Goal: Obtain resource: Download file/media

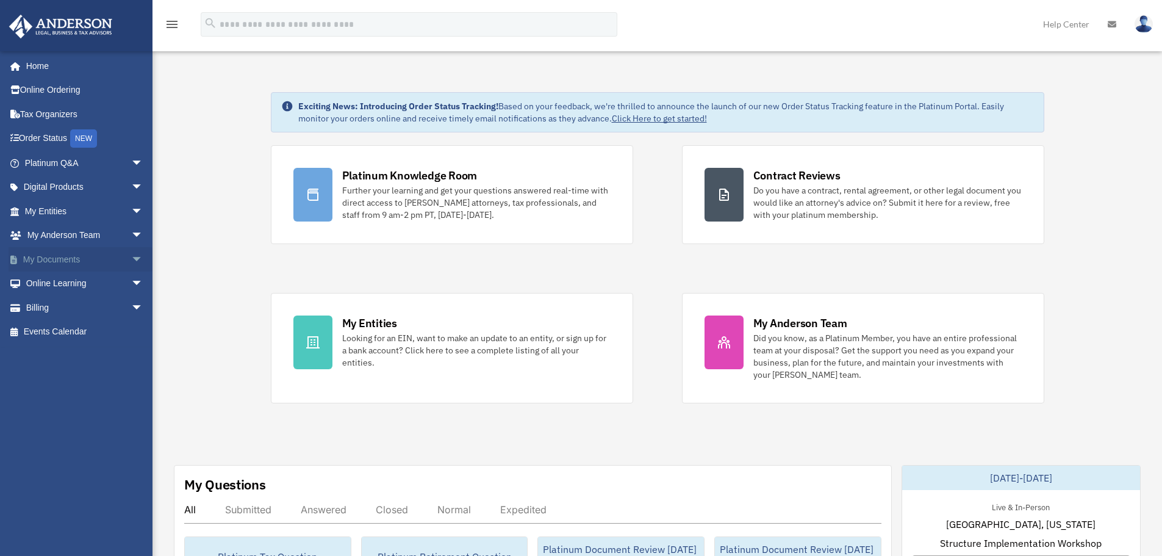
click at [131, 265] on span "arrow_drop_down" at bounding box center [143, 259] width 24 height 25
click at [101, 280] on link "Box" at bounding box center [89, 284] width 145 height 24
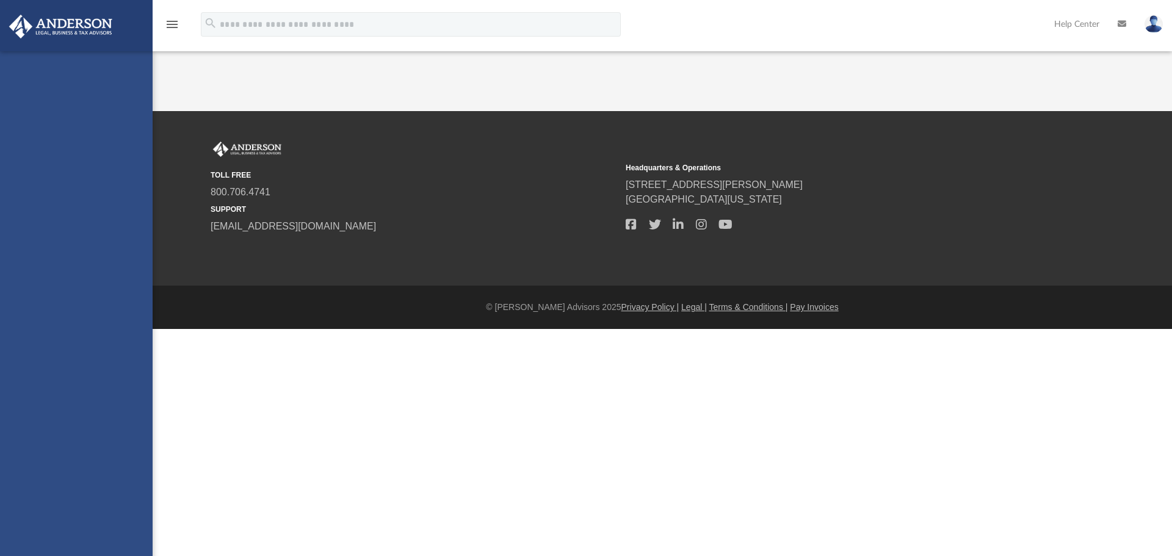
click at [54, 286] on div "[EMAIL_ADDRESS][DOMAIN_NAME] Sign Out [EMAIL_ADDRESS][DOMAIN_NAME] Home Online …" at bounding box center [76, 329] width 153 height 556
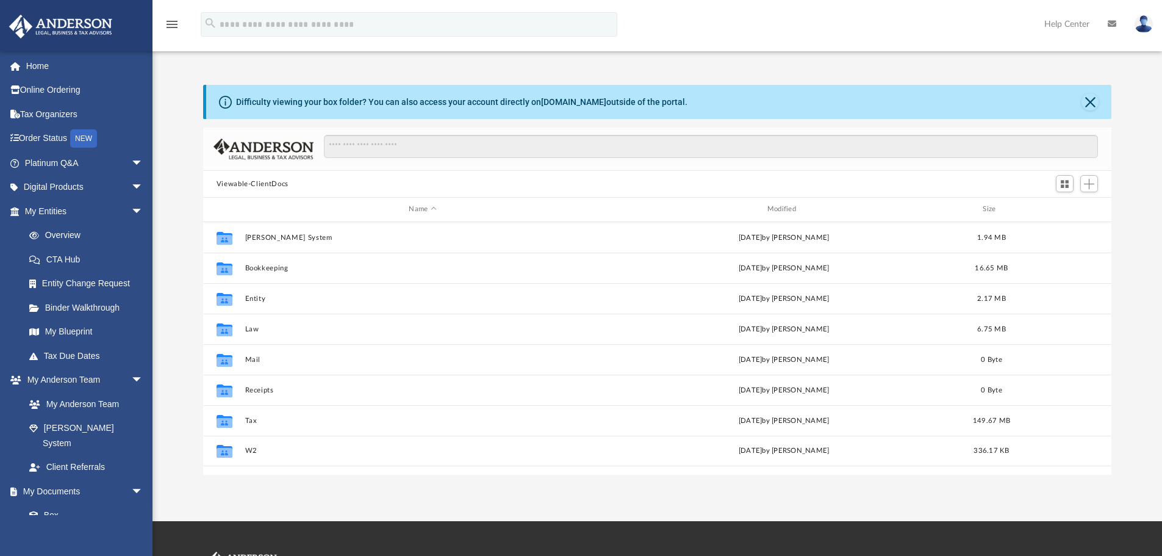
scroll to position [268, 899]
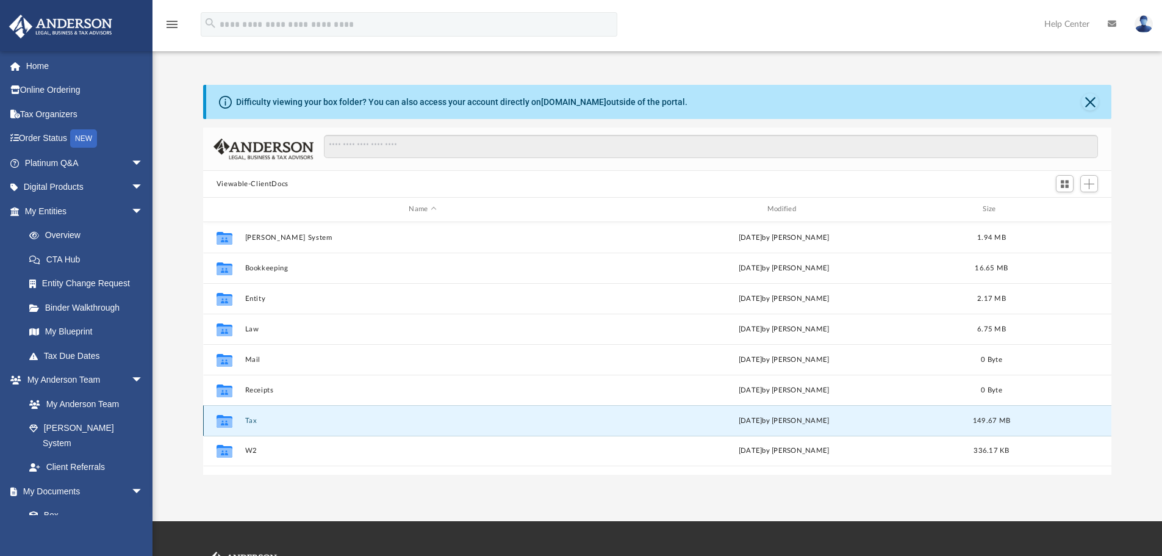
click at [250, 422] on button "Tax" at bounding box center [423, 421] width 356 height 8
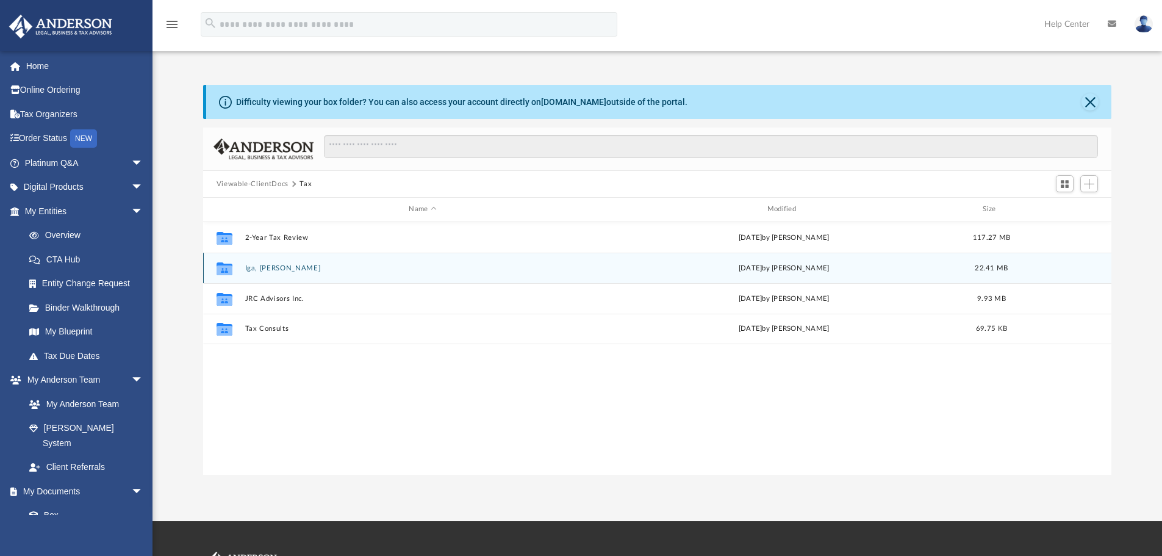
click at [275, 271] on button "Iga, [PERSON_NAME]" at bounding box center [423, 268] width 356 height 8
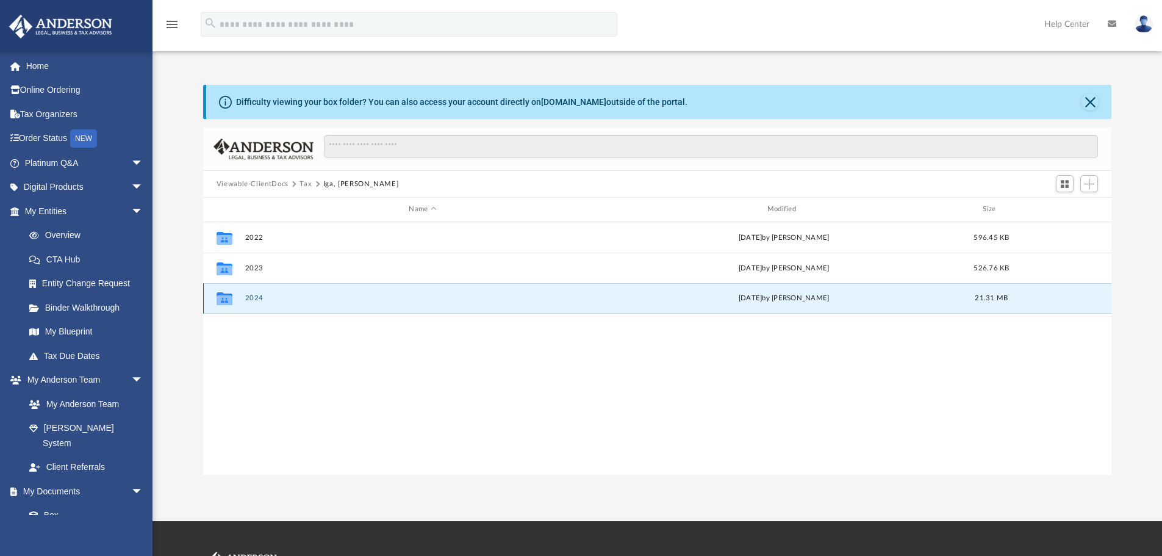
click at [258, 297] on button "2024" at bounding box center [423, 298] width 356 height 8
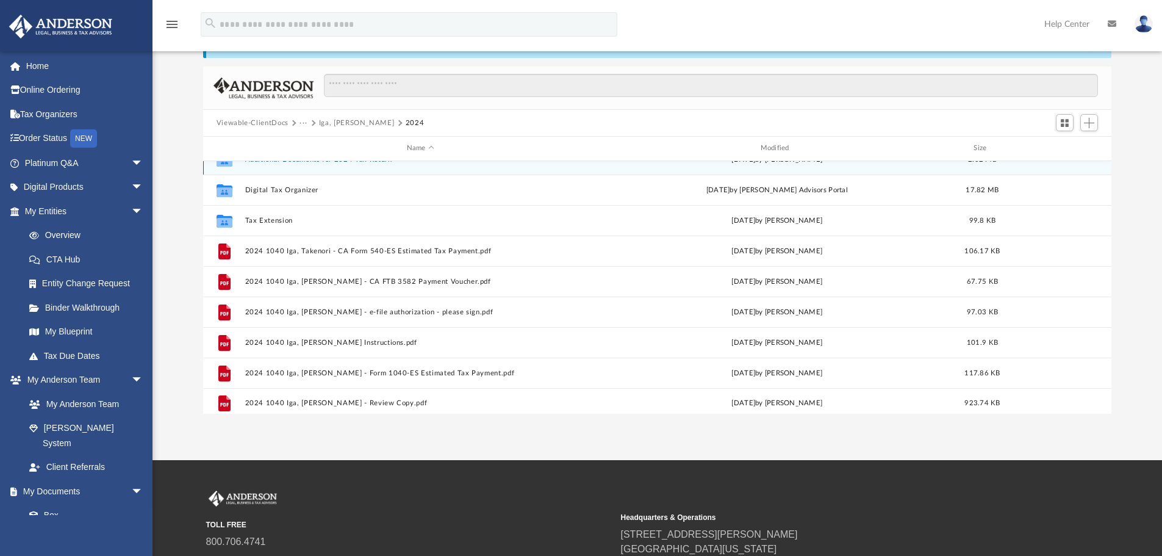
scroll to position [22, 0]
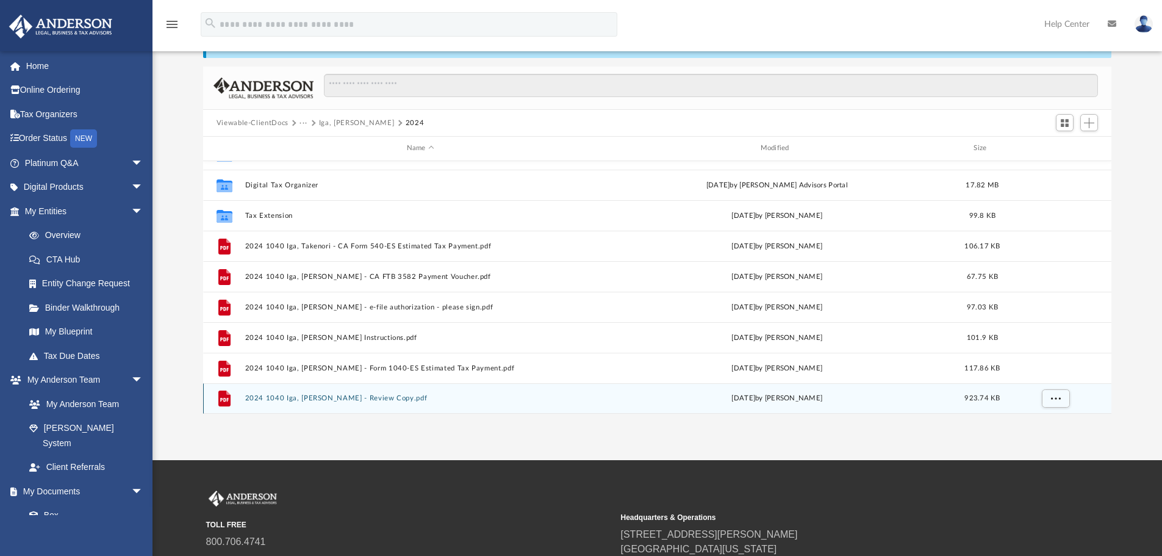
click at [386, 398] on button "2024 1040 Iga, [PERSON_NAME] - Review Copy.pdf" at bounding box center [420, 398] width 351 height 8
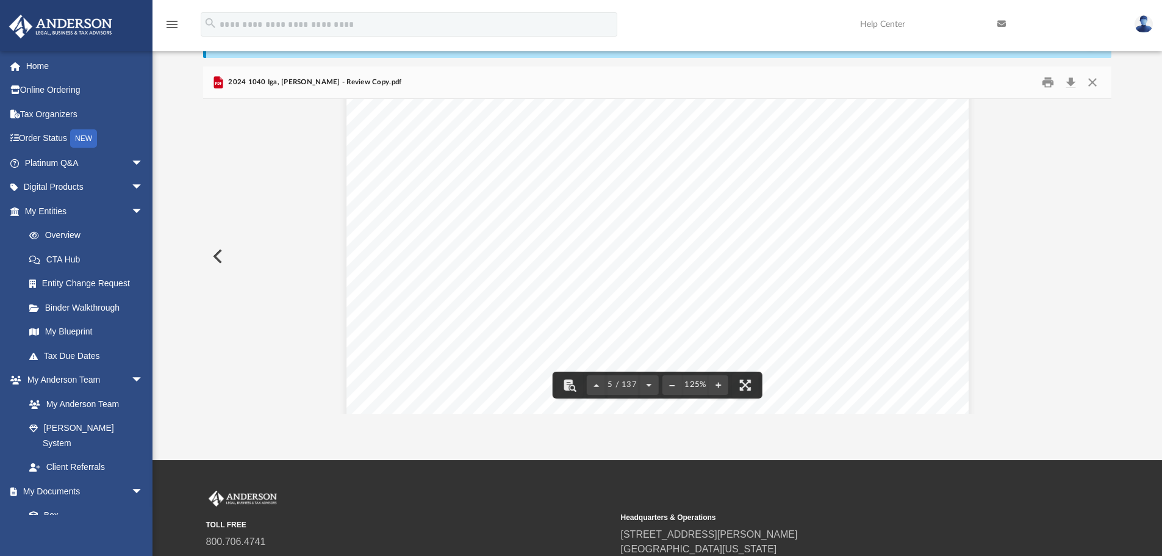
scroll to position [3173, 0]
drag, startPoint x: 781, startPoint y: 284, endPoint x: 825, endPoint y: 294, distance: 45.0
click at [825, 294] on div "426301 [DATE] Tax Year Tax Year [DATE] Increase (Decrease) Description 2023 Nam…" at bounding box center [658, 449] width 622 height 805
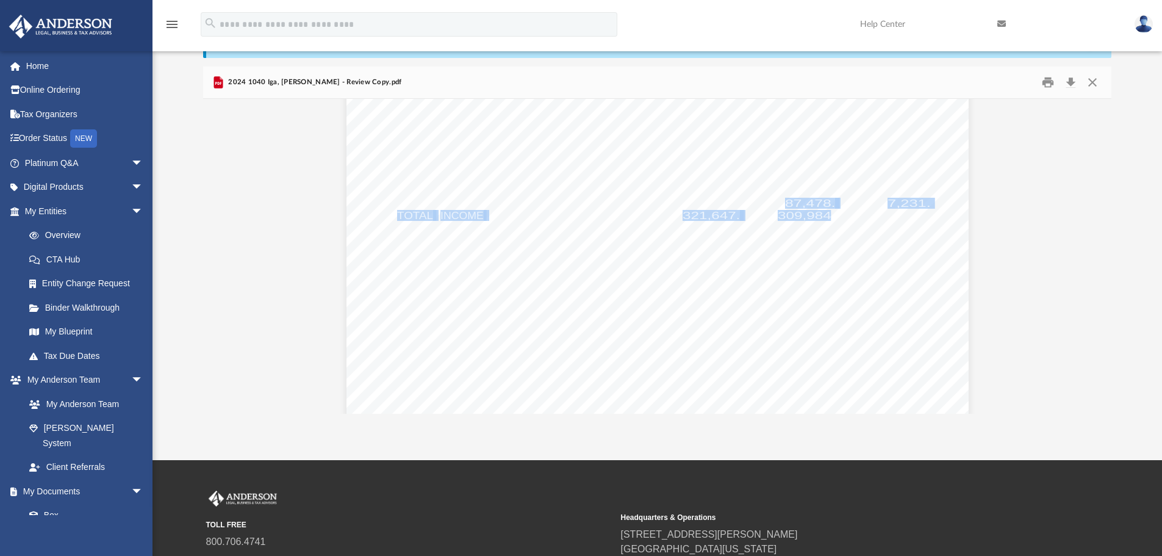
scroll to position [3234, 0]
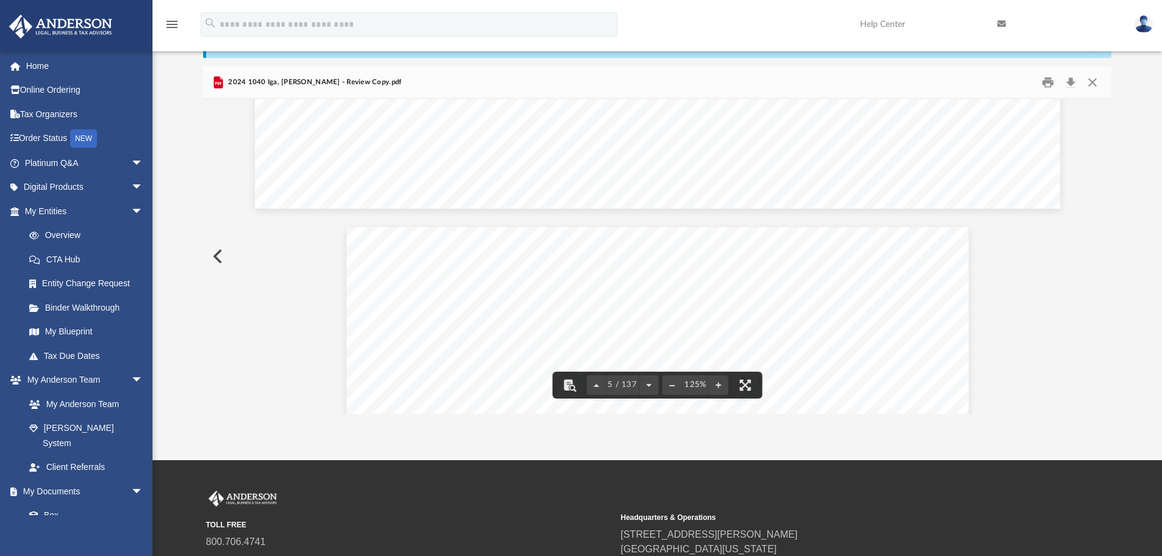
scroll to position [3112, 0]
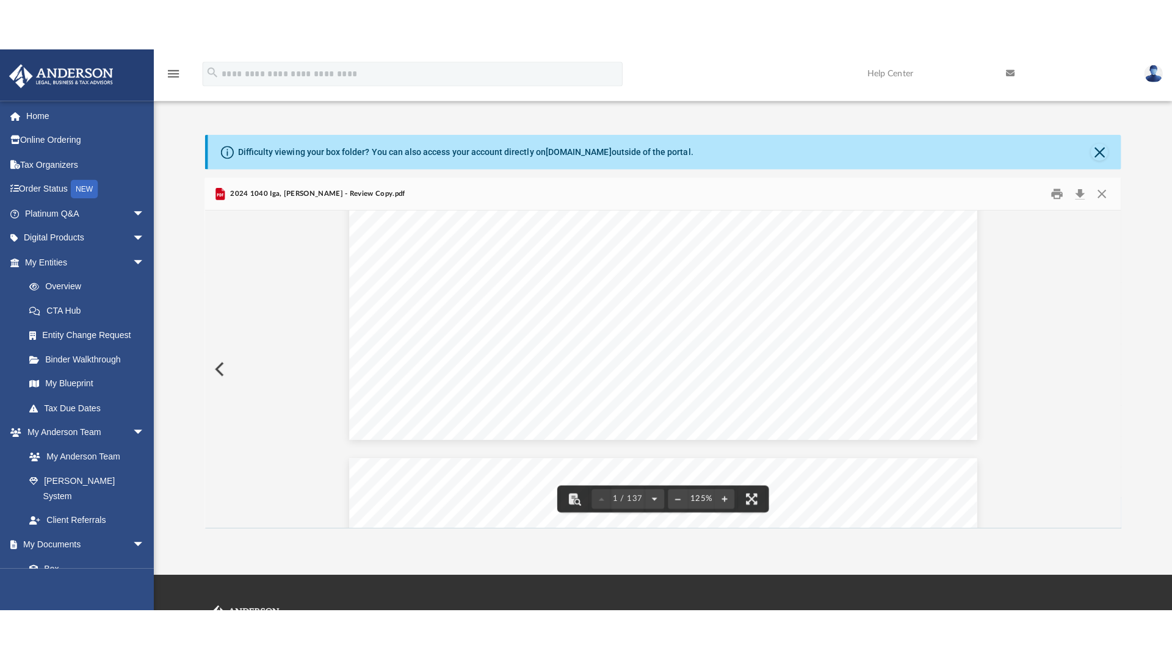
scroll to position [671, 0]
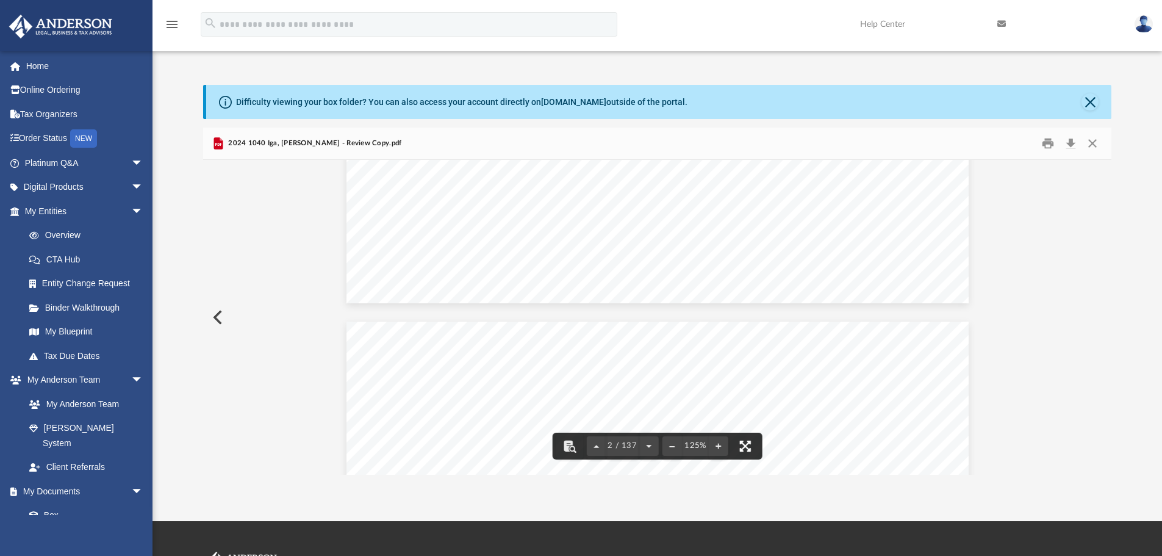
click at [746, 443] on button "File preview" at bounding box center [745, 446] width 27 height 27
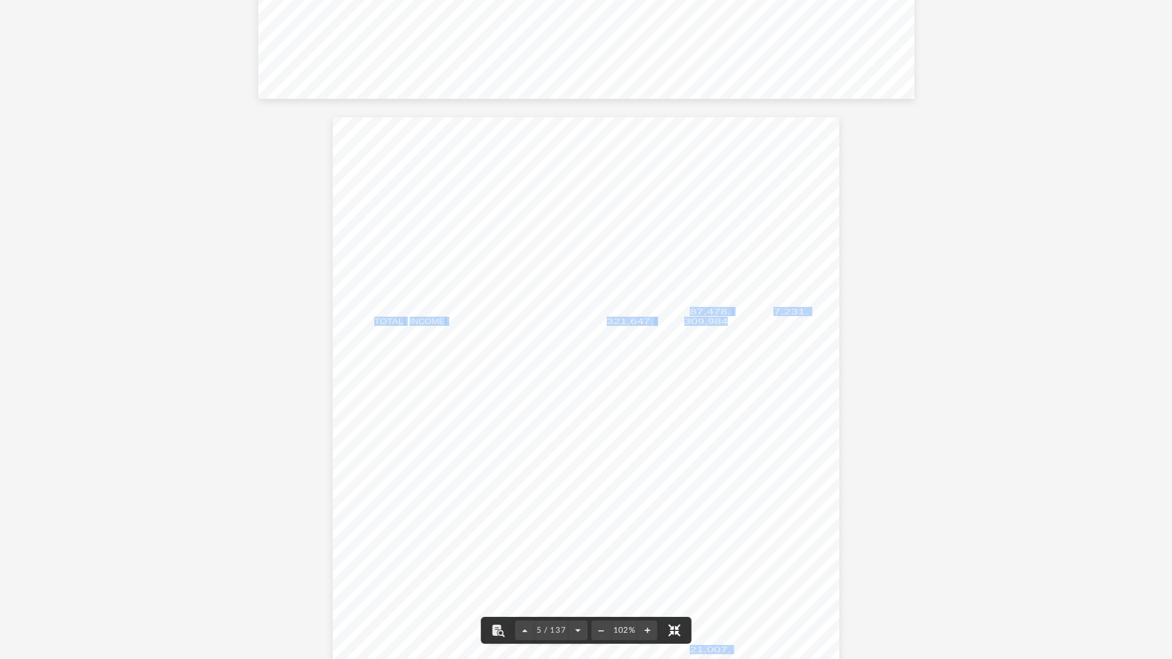
scroll to position [2444, 0]
drag, startPoint x: 936, startPoint y: 405, endPoint x: 876, endPoint y: 430, distance: 64.8
click at [746, 469] on div "426301 [DATE] Tax Year Tax Year [DATE] Increase (Decrease) Description 2023 Nam…" at bounding box center [586, 441] width 507 height 656
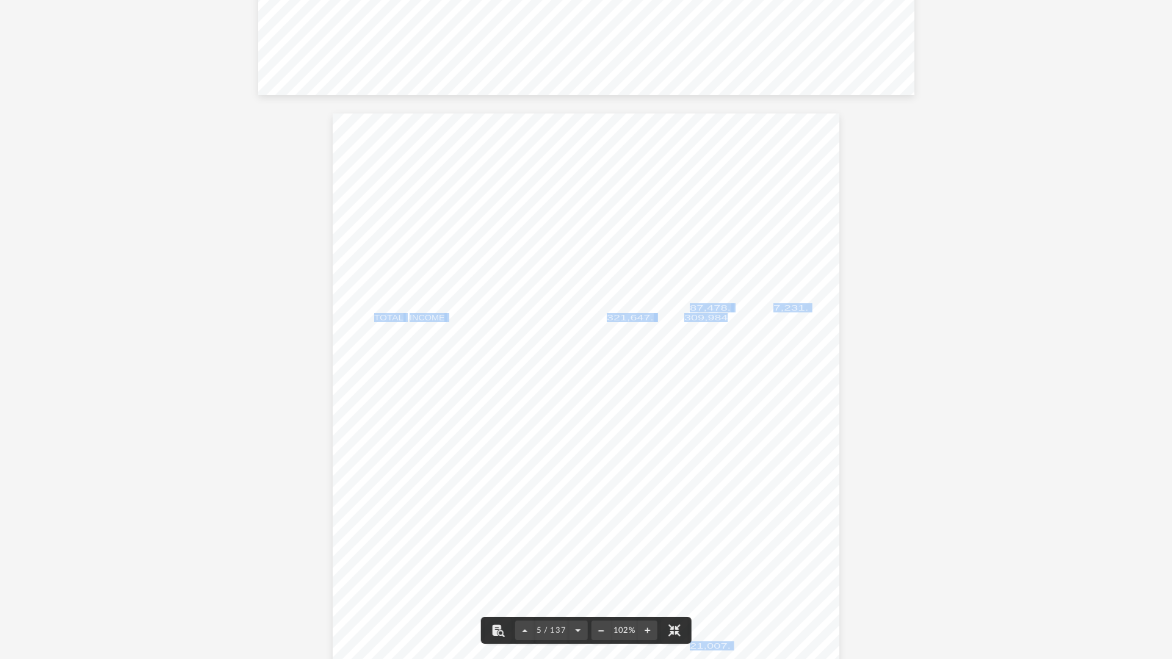
click at [688, 504] on div "426301 [DATE] Tax Year Tax Year [DATE] Increase (Decrease) Description 2023 Nam…" at bounding box center [586, 441] width 507 height 656
click at [710, 295] on span "-3,000." at bounding box center [710, 298] width 41 height 8
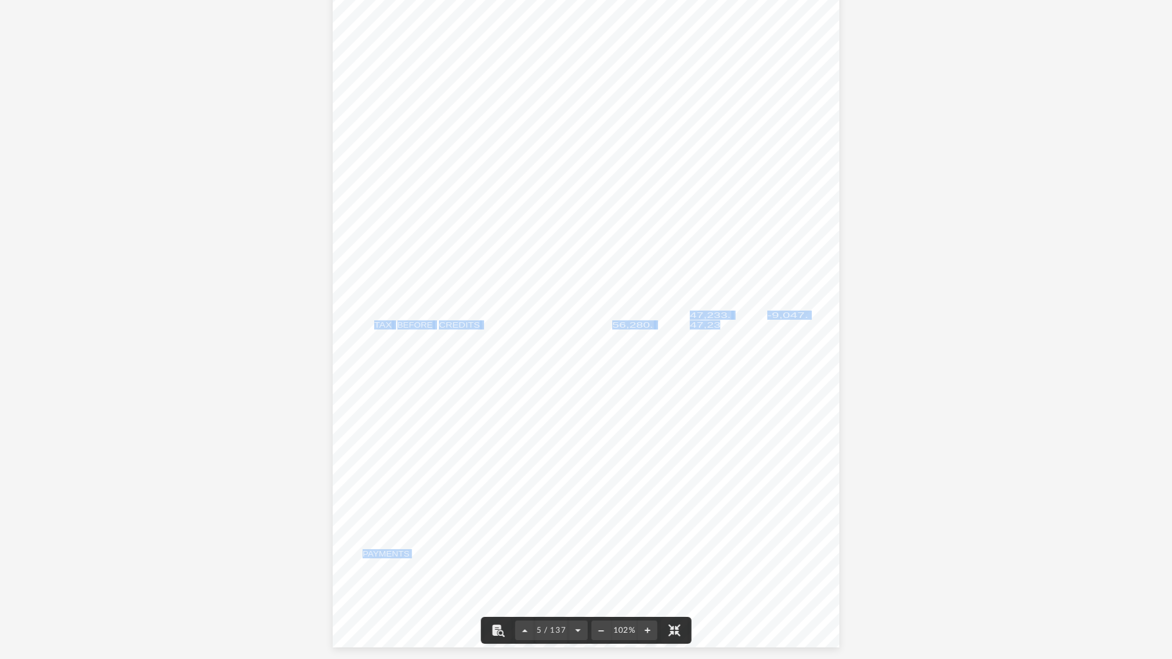
drag, startPoint x: 689, startPoint y: 315, endPoint x: 719, endPoint y: 320, distance: 30.4
click at [719, 320] on div "426301 [DATE] Tax Year Tax Year [DATE] Increase (Decrease) Description 2023 Nam…" at bounding box center [586, 319] width 507 height 656
click at [721, 321] on span "47,233." at bounding box center [710, 325] width 41 height 8
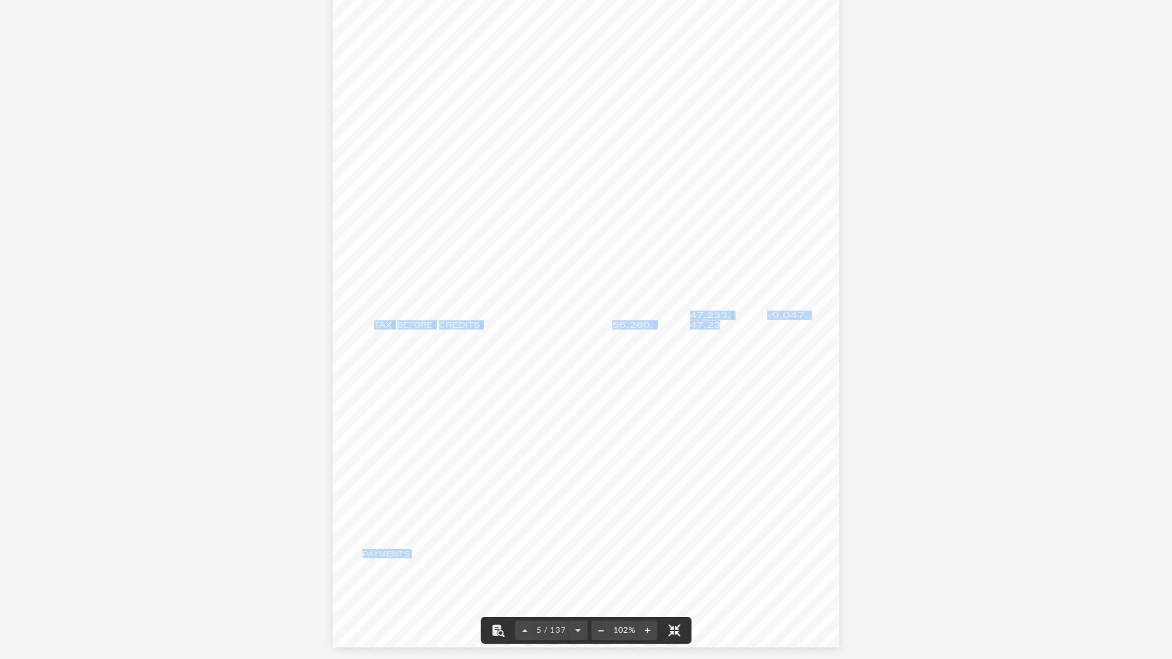
drag, startPoint x: 743, startPoint y: 409, endPoint x: 713, endPoint y: 413, distance: 30.1
click at [739, 411] on div "426301 [DATE] Tax Year Tax Year [DATE] Increase (Decrease) Description 2023 Nam…" at bounding box center [586, 319] width 507 height 656
drag, startPoint x: 713, startPoint y: 412, endPoint x: 678, endPoint y: 281, distance: 136.3
click at [697, 363] on div "426301 [DATE] Tax Year Tax Year [DATE] Increase (Decrease) Description 2023 Nam…" at bounding box center [586, 319] width 507 height 656
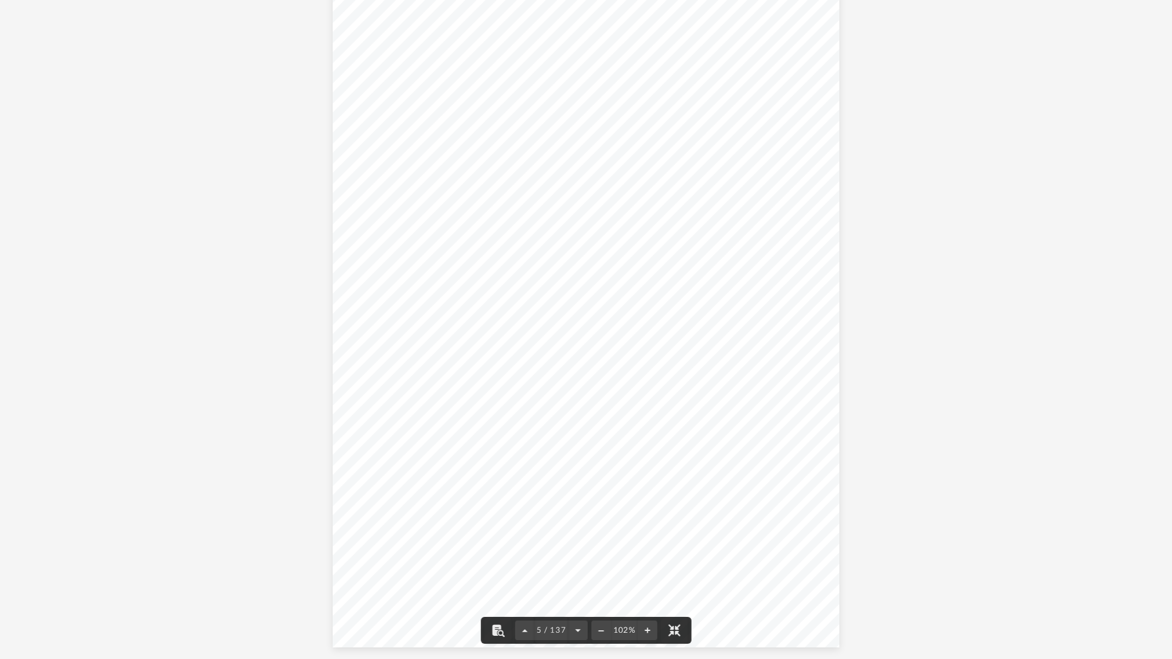
drag, startPoint x: 678, startPoint y: 280, endPoint x: 694, endPoint y: 303, distance: 28.1
click at [684, 290] on div "426301 [DATE] Tax Year Tax Year [DATE] Increase (Decrease) Description 2023 Nam…" at bounding box center [586, 319] width 507 height 656
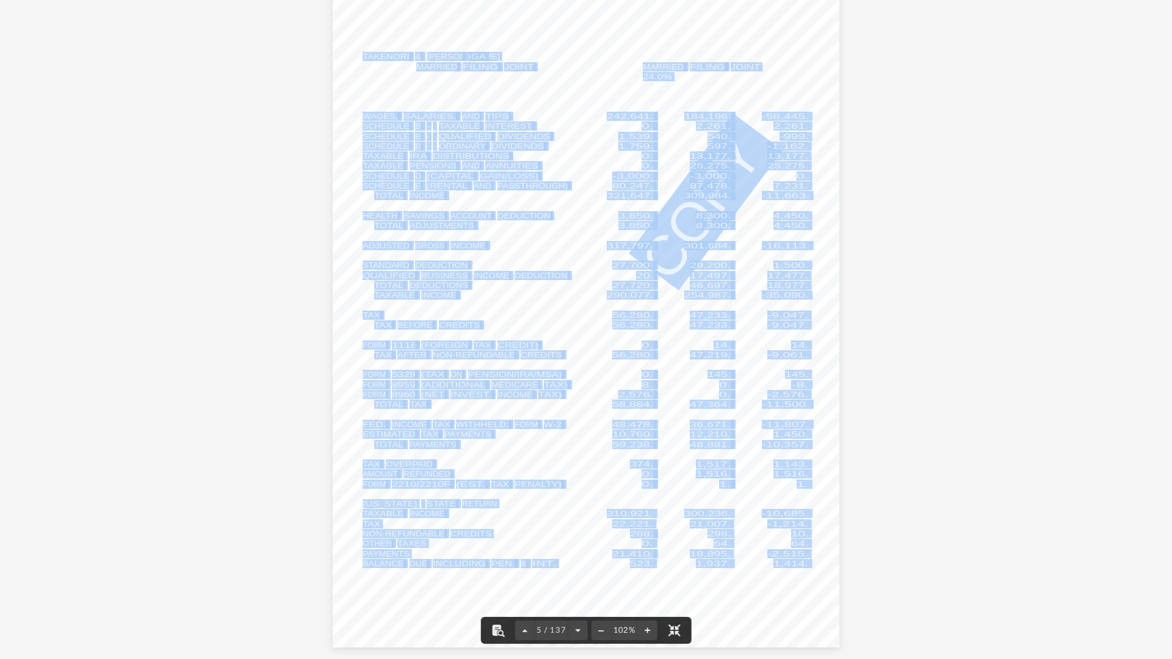
click at [690, 311] on span "47,233." at bounding box center [710, 315] width 41 height 8
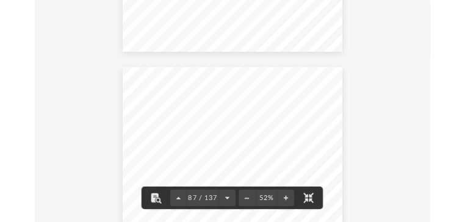
scroll to position [29694, 0]
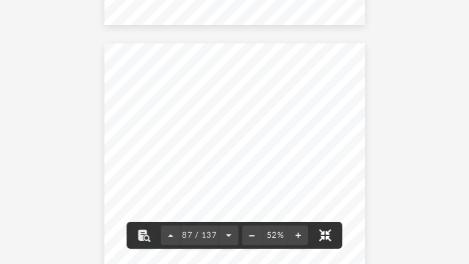
click at [326, 239] on button "File preview" at bounding box center [325, 234] width 27 height 27
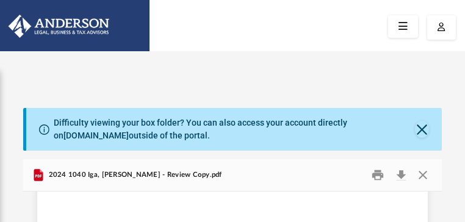
scroll to position [43773, 0]
